Goal: Transaction & Acquisition: Purchase product/service

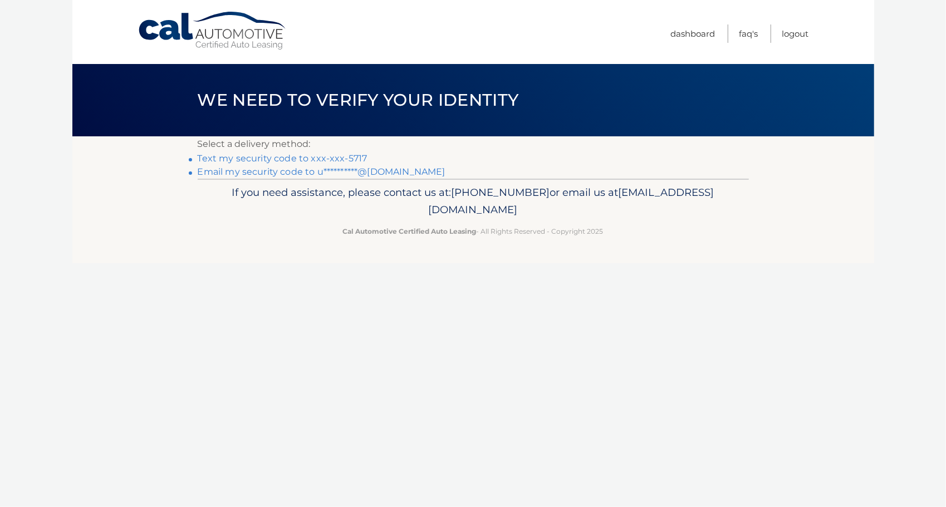
drag, startPoint x: 0, startPoint y: 0, endPoint x: 350, endPoint y: 157, distance: 383.7
click at [350, 157] on link "Text my security code to xxx-xxx-5717" at bounding box center [283, 158] width 170 height 11
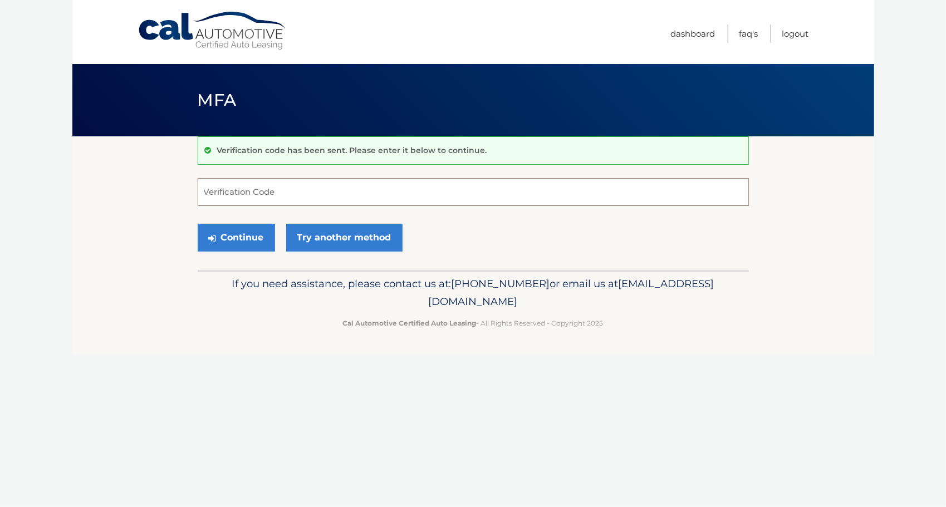
click at [361, 199] on input "Verification Code" at bounding box center [473, 192] width 551 height 28
type input "572976"
click at [248, 238] on button "Continue" at bounding box center [236, 238] width 77 height 28
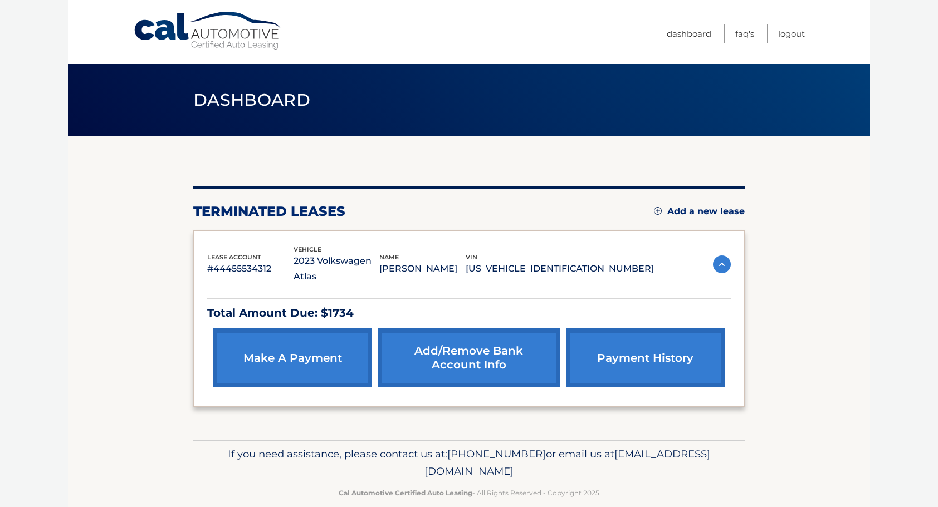
scroll to position [1, 0]
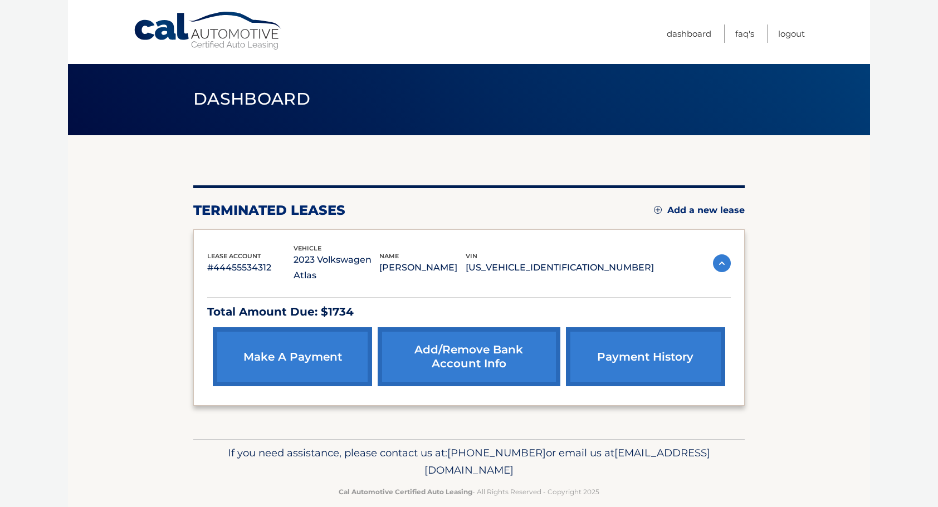
click at [719, 255] on img at bounding box center [722, 264] width 18 height 18
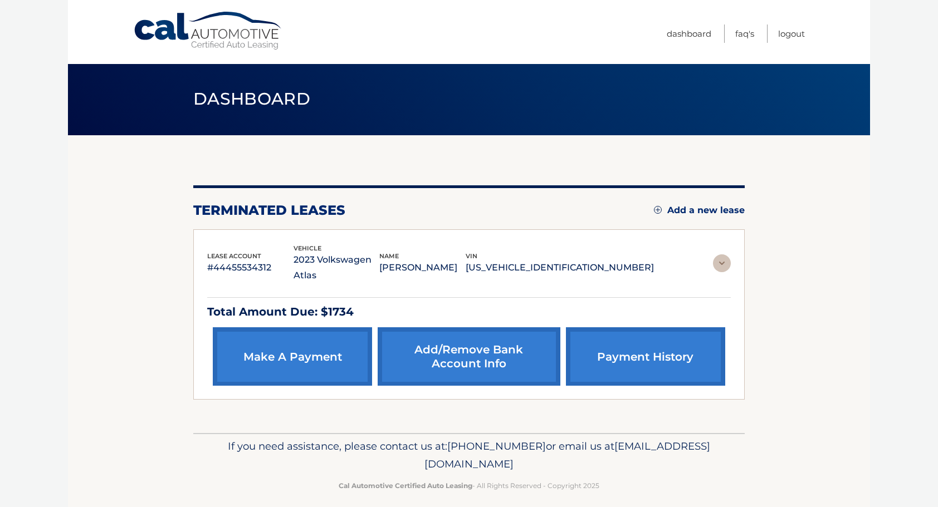
scroll to position [0, 0]
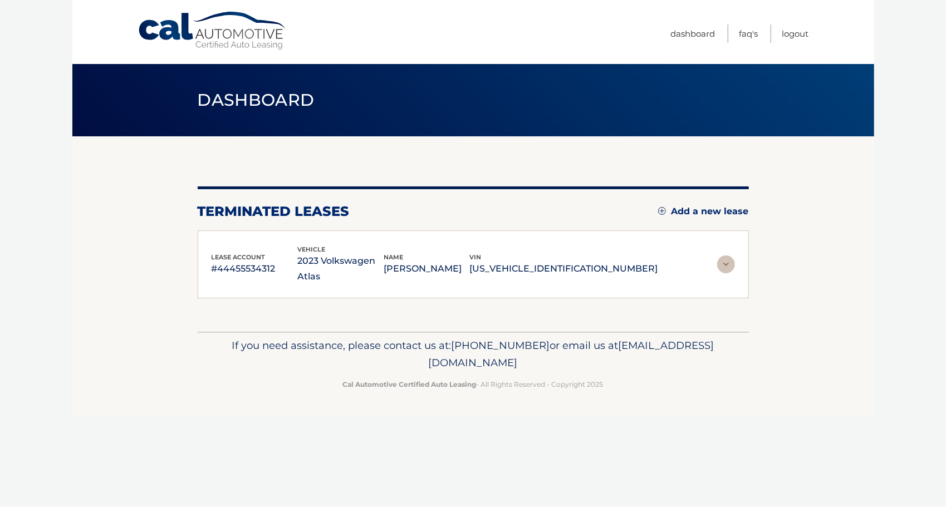
click at [721, 256] on img at bounding box center [726, 265] width 18 height 18
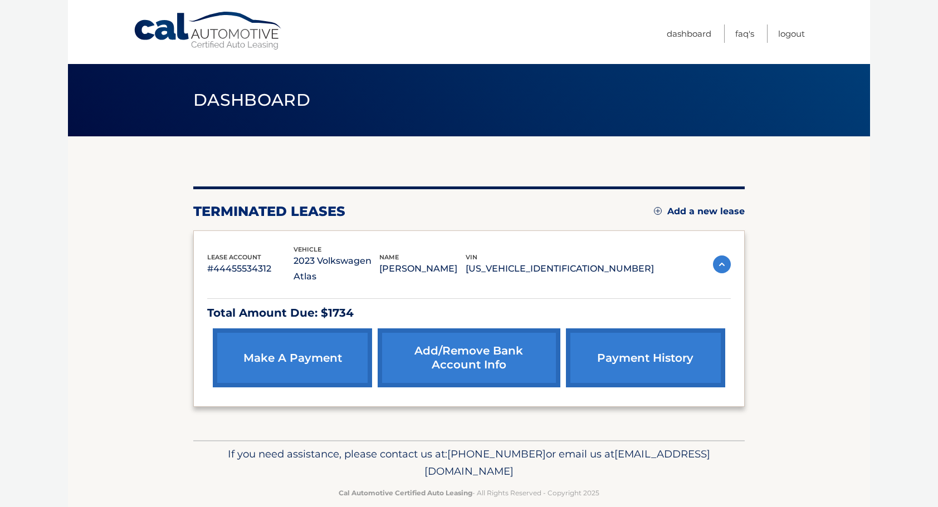
scroll to position [1, 0]
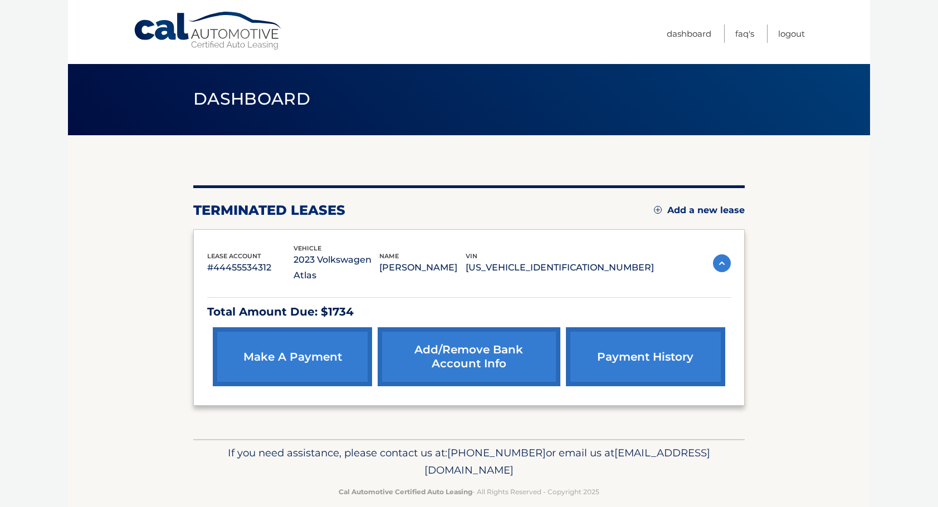
click at [335, 302] on p "Total Amount Due: $1734" at bounding box center [469, 311] width 524 height 19
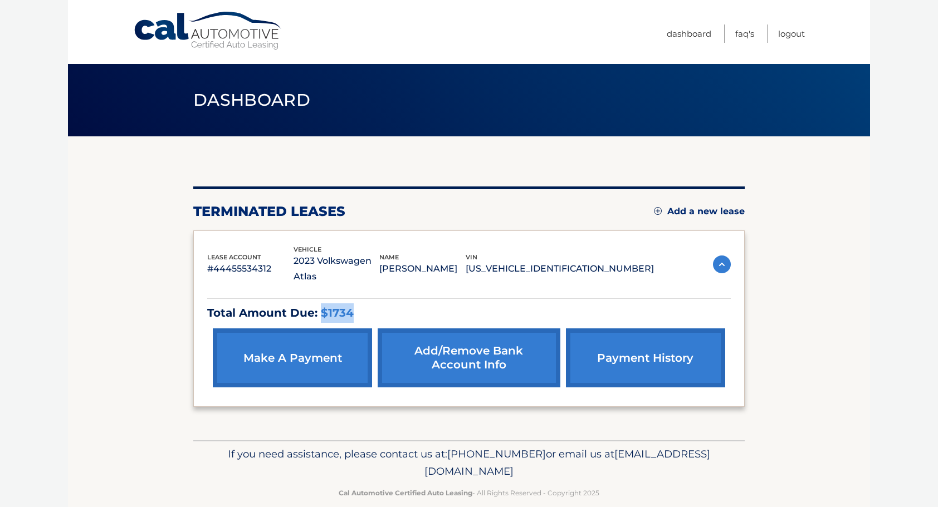
drag, startPoint x: 319, startPoint y: 298, endPoint x: 372, endPoint y: 299, distance: 52.9
click at [372, 304] on p "Total Amount Due: $1734" at bounding box center [469, 313] width 524 height 19
drag, startPoint x: 372, startPoint y: 299, endPoint x: 458, endPoint y: 300, distance: 85.8
click at [458, 304] on p "Total Amount Due: $1734" at bounding box center [469, 313] width 524 height 19
click at [400, 304] on p "Total Amount Due: $1734" at bounding box center [469, 313] width 524 height 19
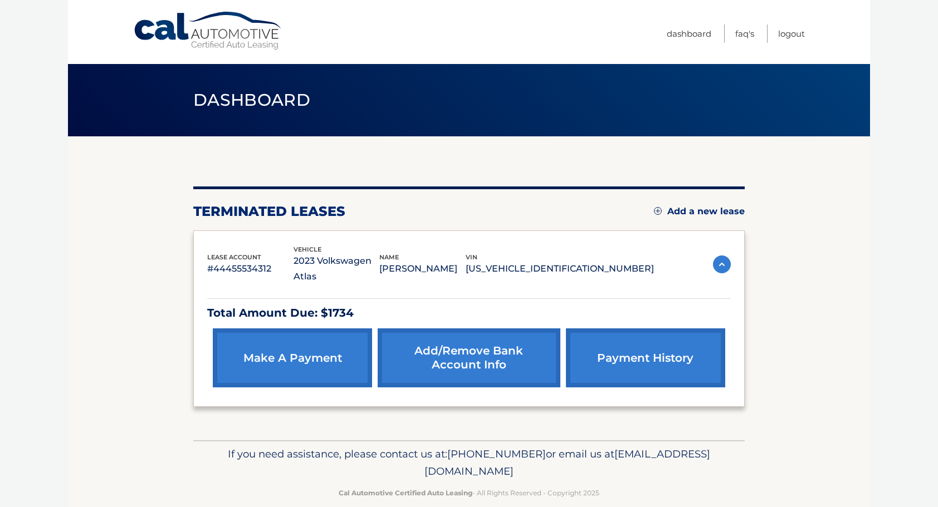
scroll to position [1, 0]
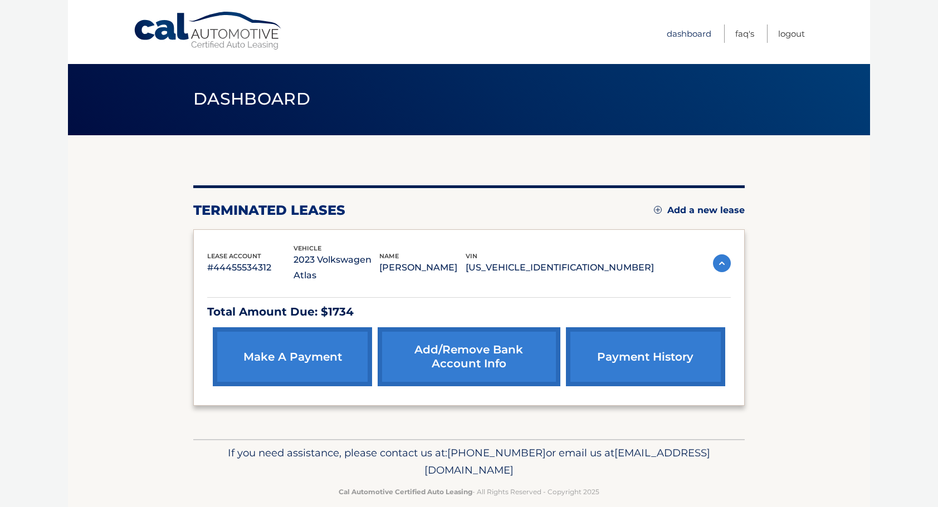
click at [685, 28] on link "Dashboard" at bounding box center [689, 34] width 45 height 18
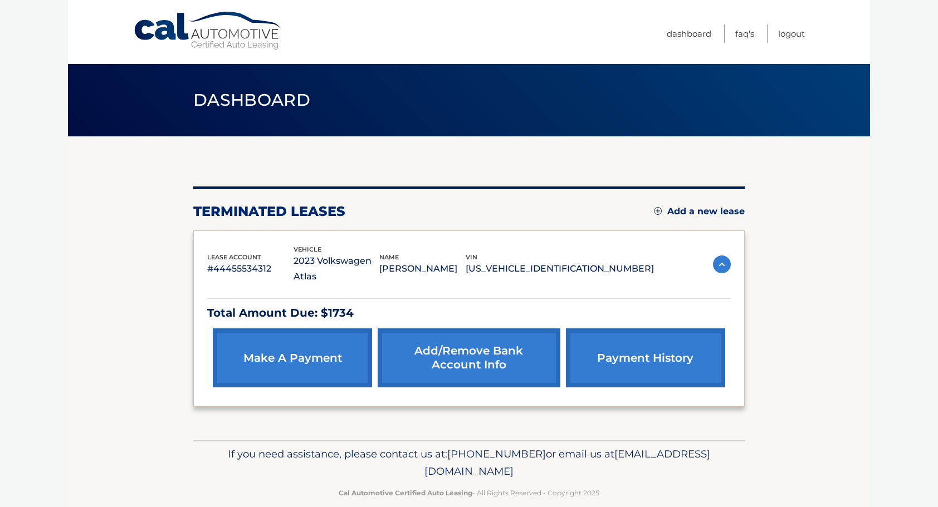
click at [722, 256] on img at bounding box center [722, 265] width 18 height 18
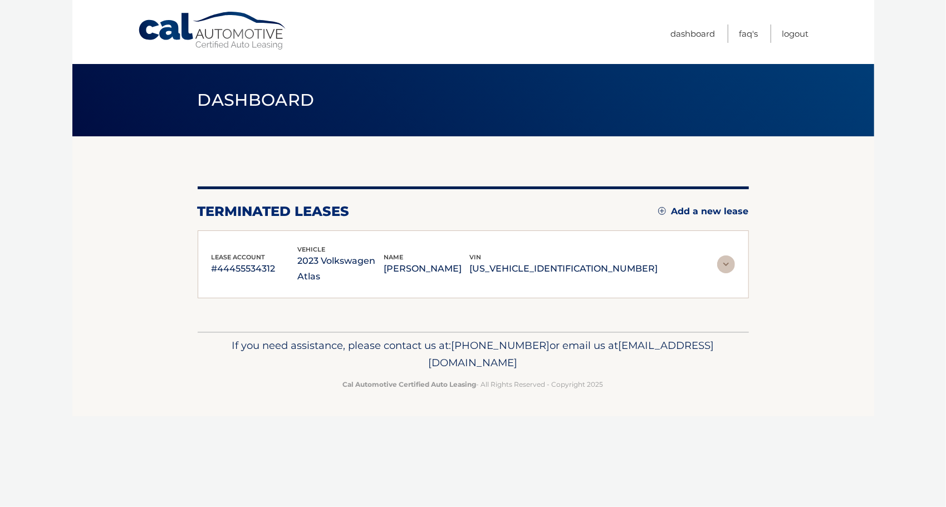
click at [722, 256] on img at bounding box center [726, 265] width 18 height 18
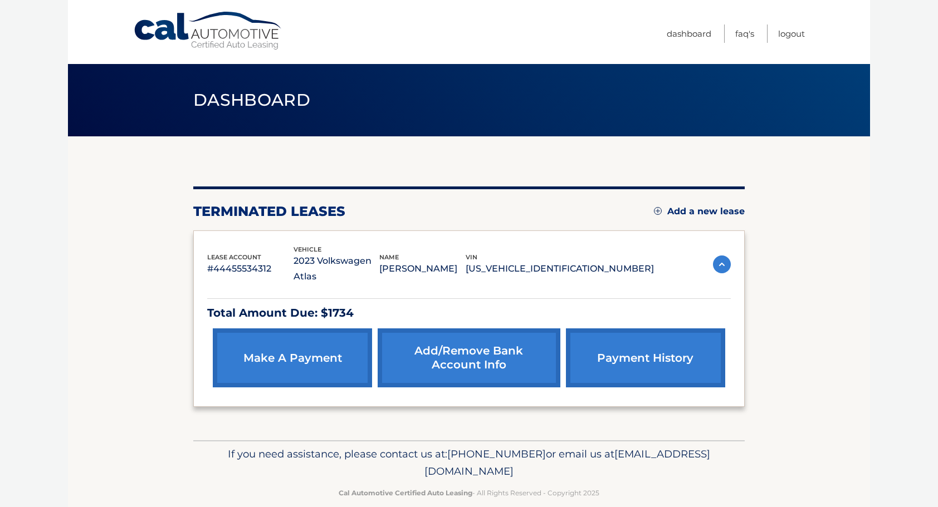
click at [595, 261] on p "[US_VEHICLE_IDENTIFICATION_NUMBER]" at bounding box center [560, 269] width 188 height 16
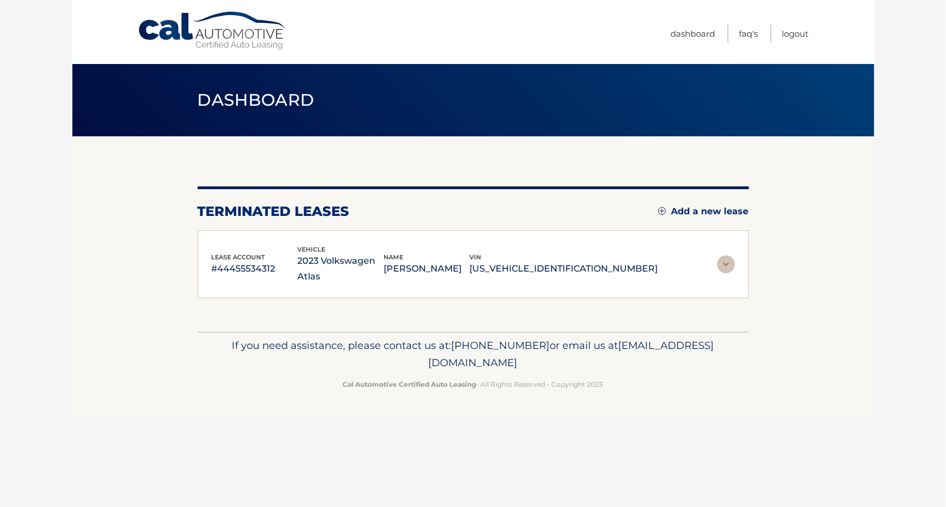
click at [470, 262] on p "[PERSON_NAME]" at bounding box center [427, 269] width 86 height 16
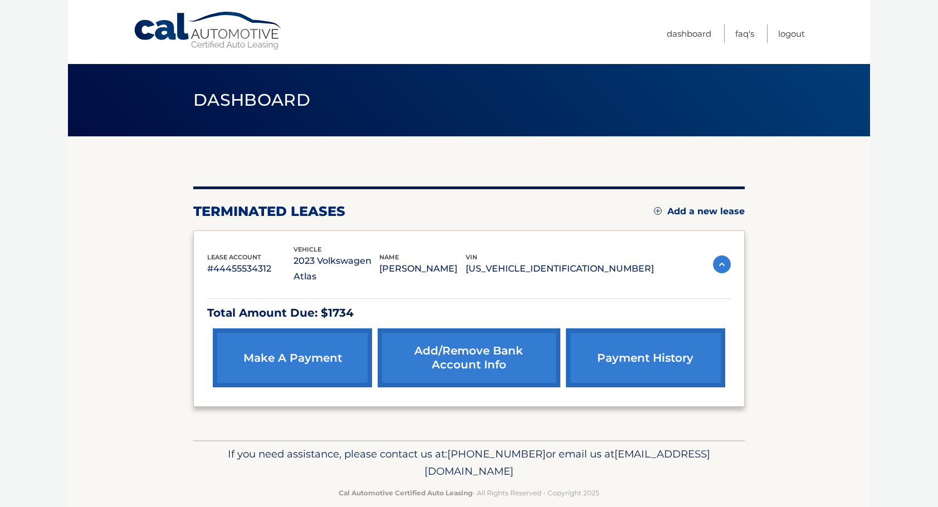
click at [282, 348] on link "make a payment" at bounding box center [292, 358] width 159 height 59
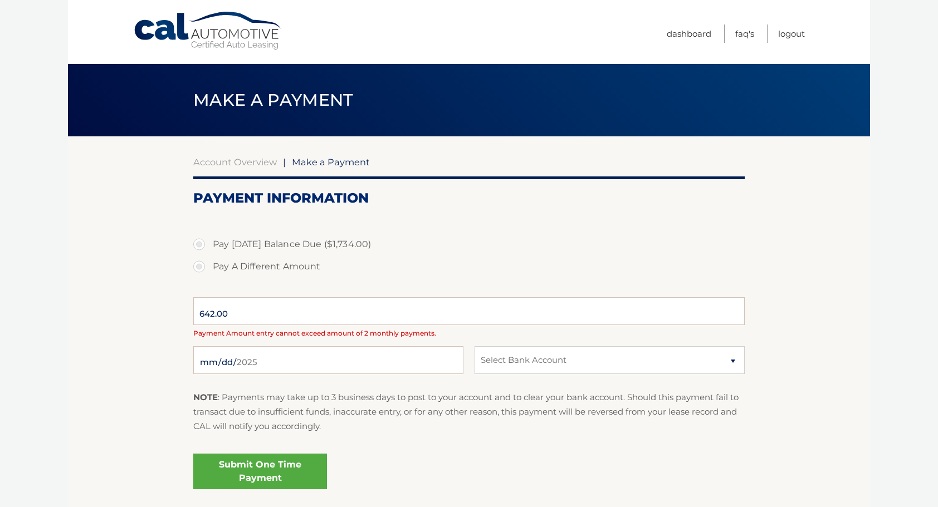
select select "MDBiNzFkZjItM2NmZC00MTFlLWFjNmItMGI2YjcwN2MwZTM1"
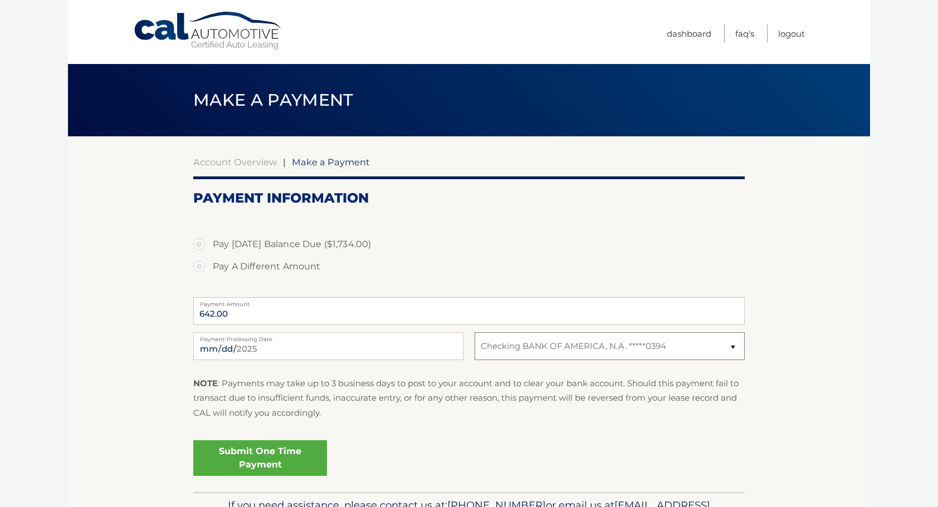
click at [735, 349] on select "Select Bank Account Checking BANK OF AMERICA, N.A. *****0394" at bounding box center [610, 347] width 270 height 28
click at [841, 336] on section "Account Overview | Make a Payment Payment Information Pay [DATE] Balance Due ($…" at bounding box center [469, 314] width 802 height 356
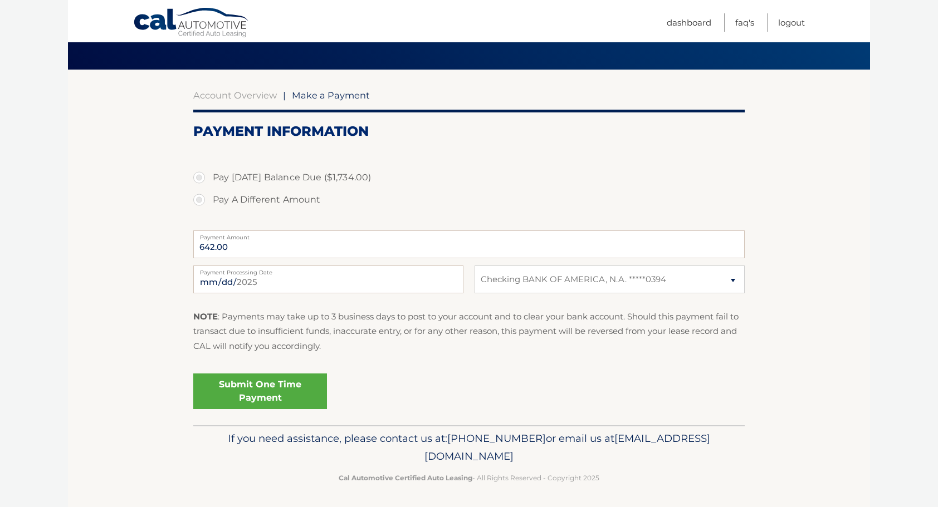
scroll to position [69, 0]
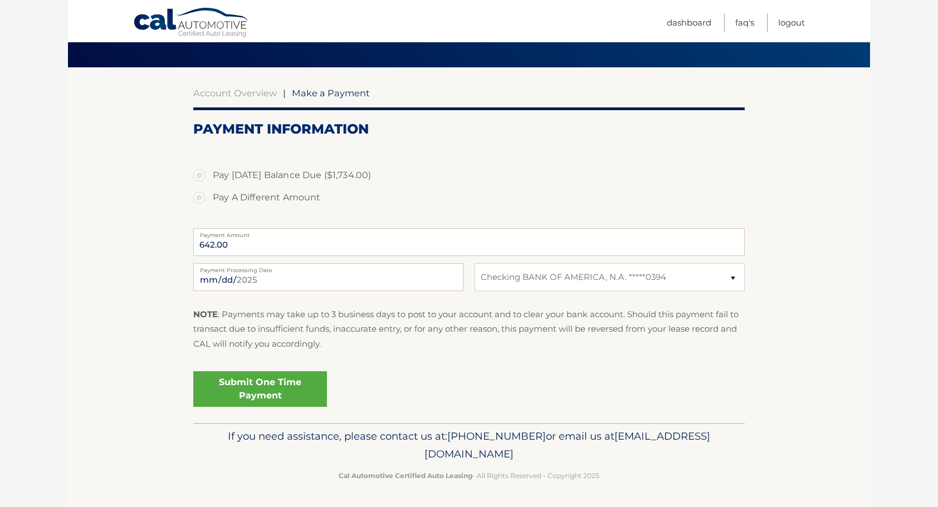
drag, startPoint x: 511, startPoint y: 436, endPoint x: 678, endPoint y: 442, distance: 167.2
click at [678, 442] on p "If you need assistance, please contact us at: [PHONE_NUMBER] or email us at [EM…" at bounding box center [469, 446] width 537 height 36
drag, startPoint x: 678, startPoint y: 442, endPoint x: 729, endPoint y: 460, distance: 53.2
click at [729, 460] on p "If you need assistance, please contact us at: [PHONE_NUMBER] or email us at [EM…" at bounding box center [469, 446] width 537 height 36
click at [688, 20] on link "Dashboard" at bounding box center [689, 22] width 45 height 18
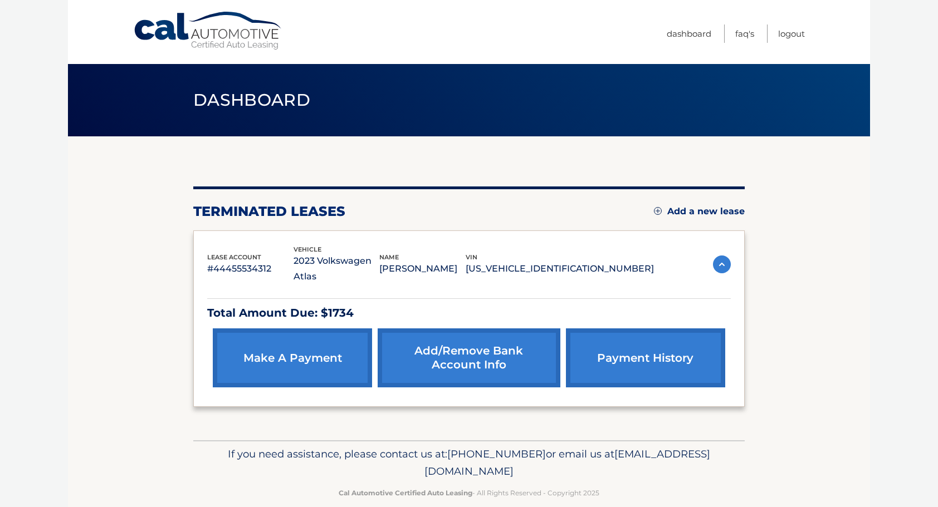
click at [725, 256] on img at bounding box center [722, 265] width 18 height 18
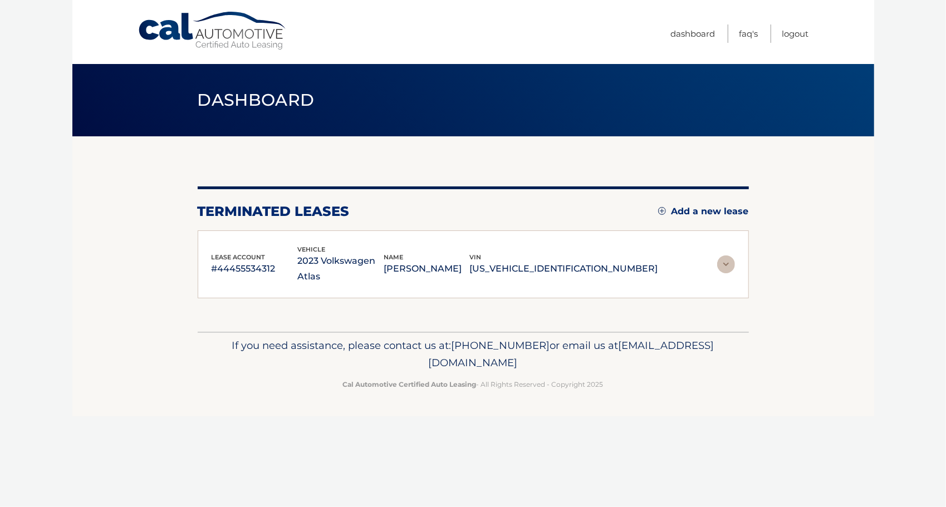
click at [725, 256] on img at bounding box center [726, 265] width 18 height 18
